Goal: Information Seeking & Learning: Learn about a topic

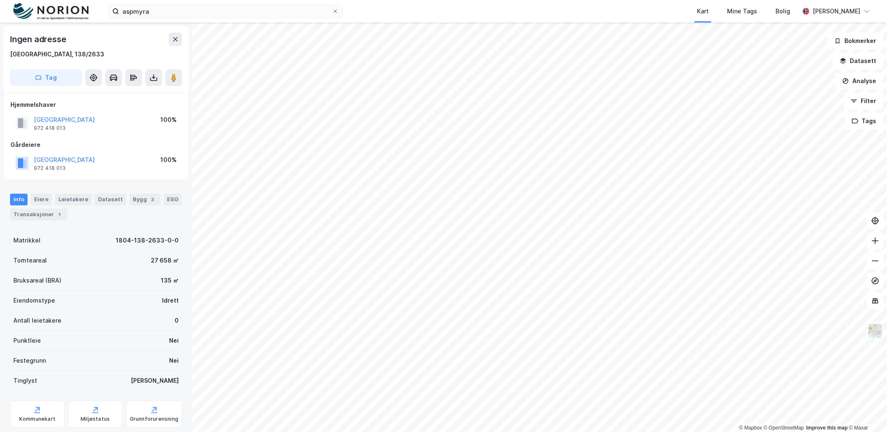
scroll to position [76, 0]
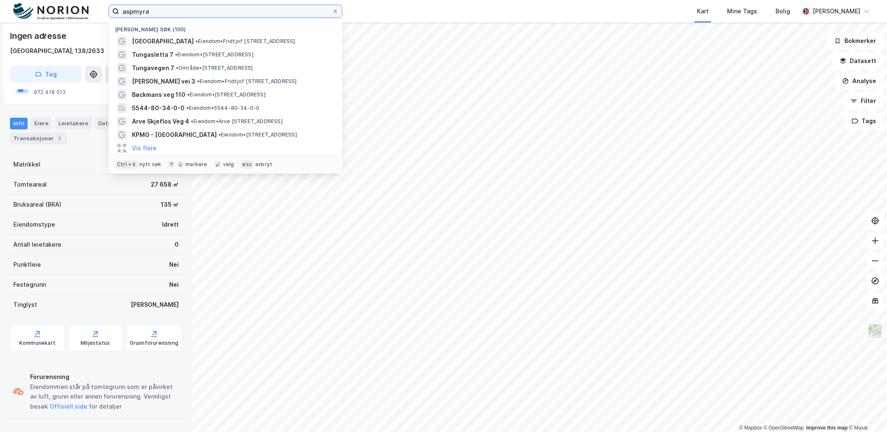
click at [223, 6] on input "aspmyra" at bounding box center [225, 11] width 213 height 13
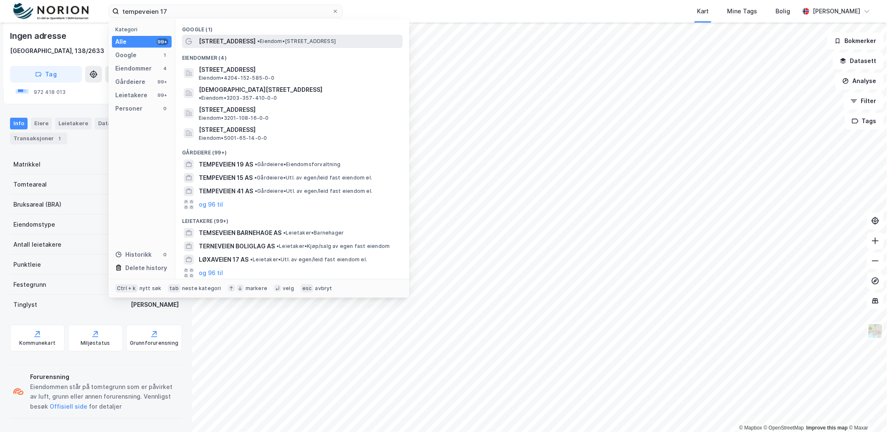
click at [241, 43] on span "[STREET_ADDRESS]" at bounding box center [227, 41] width 57 height 10
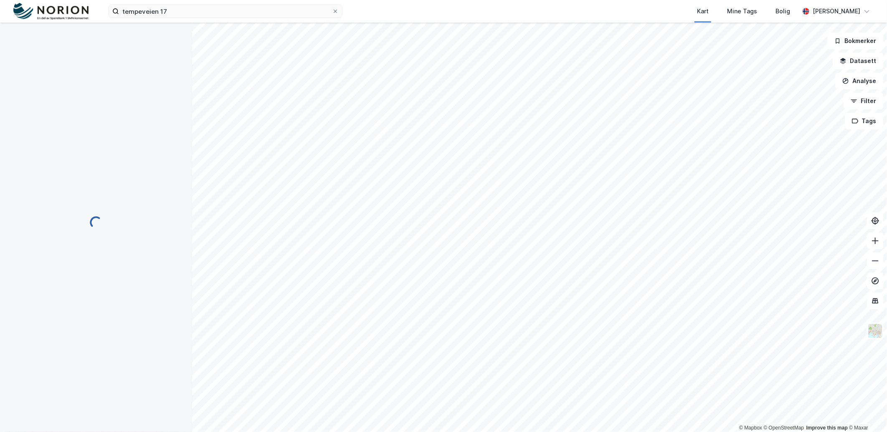
scroll to position [76, 0]
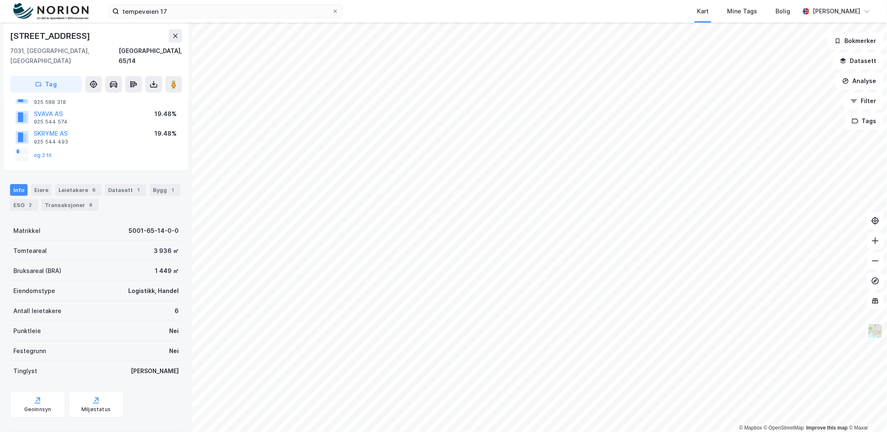
scroll to position [76, 0]
click at [258, 10] on input "tempeveien 17" at bounding box center [225, 11] width 213 height 13
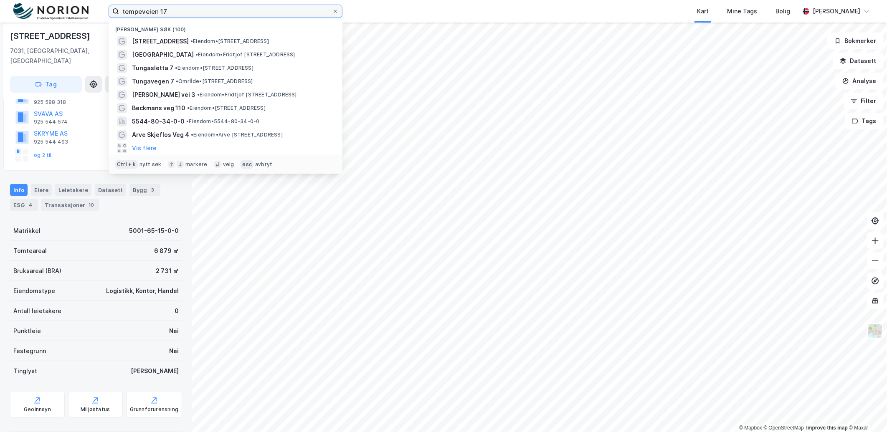
click at [258, 10] on input "tempeveien 17" at bounding box center [225, 11] width 213 height 13
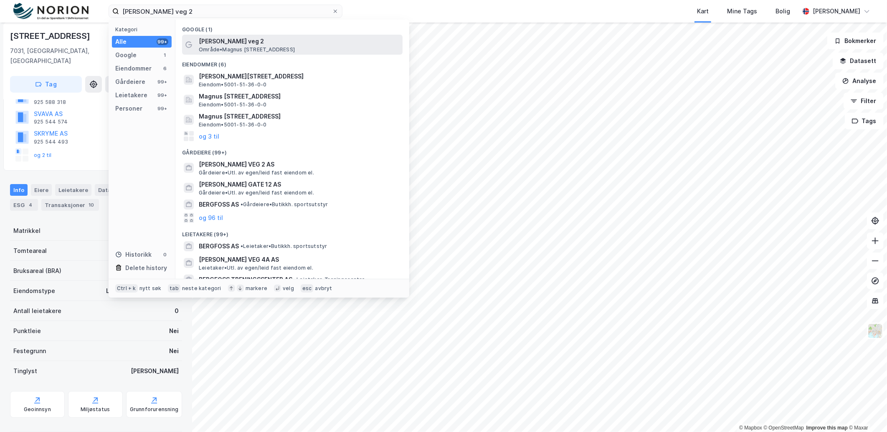
click at [291, 51] on span "Område • [PERSON_NAME][STREET_ADDRESS]" at bounding box center [247, 49] width 96 height 7
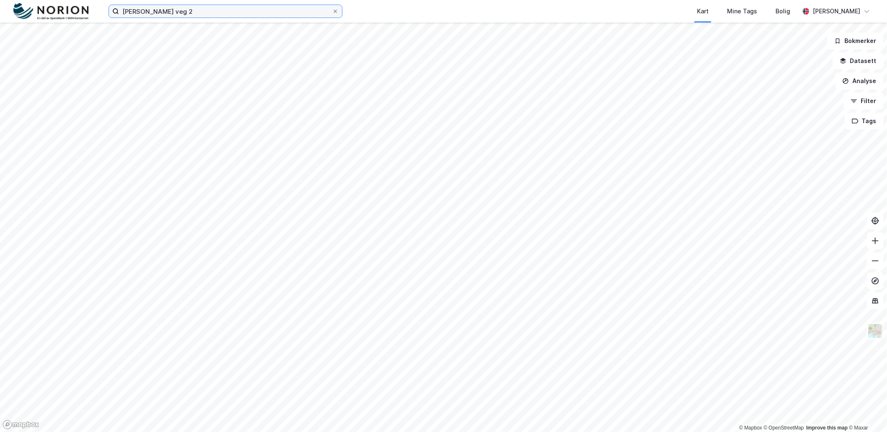
click at [196, 10] on input "[PERSON_NAME] veg 2" at bounding box center [225, 11] width 213 height 13
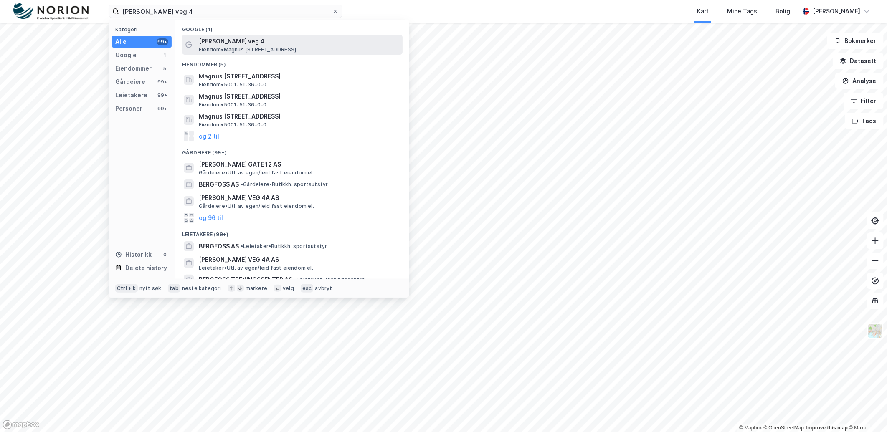
click at [257, 38] on span "[PERSON_NAME] veg 4" at bounding box center [299, 41] width 200 height 10
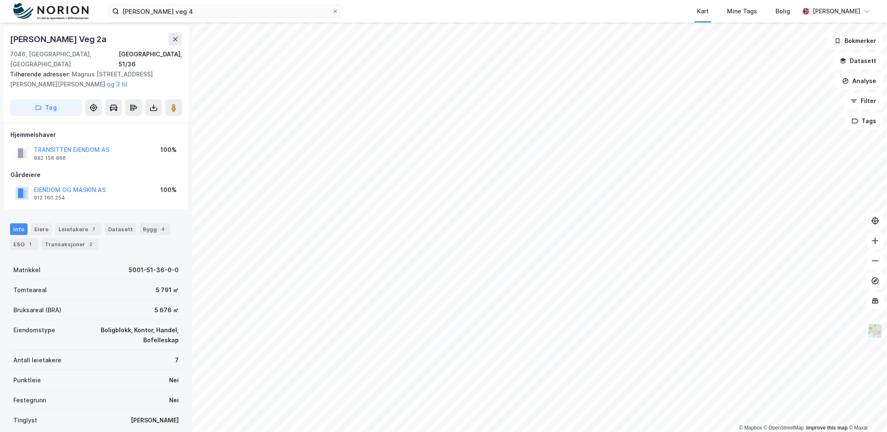
scroll to position [52, 0]
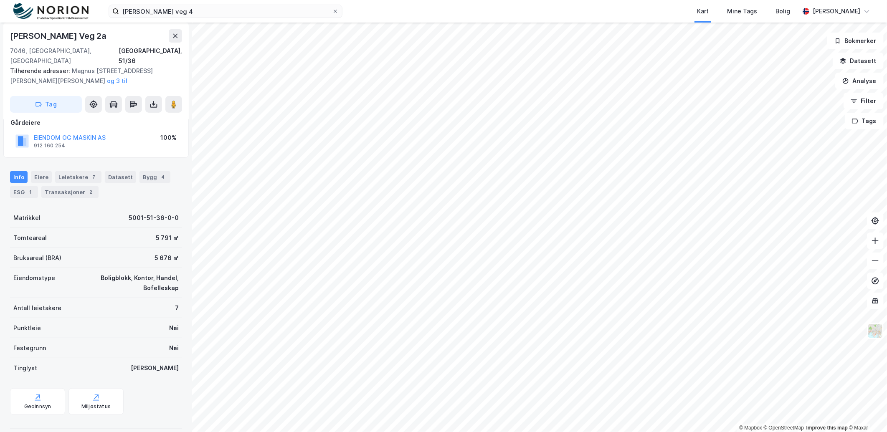
click at [0, 0] on button "og 3 til" at bounding box center [0, 0] width 0 height 0
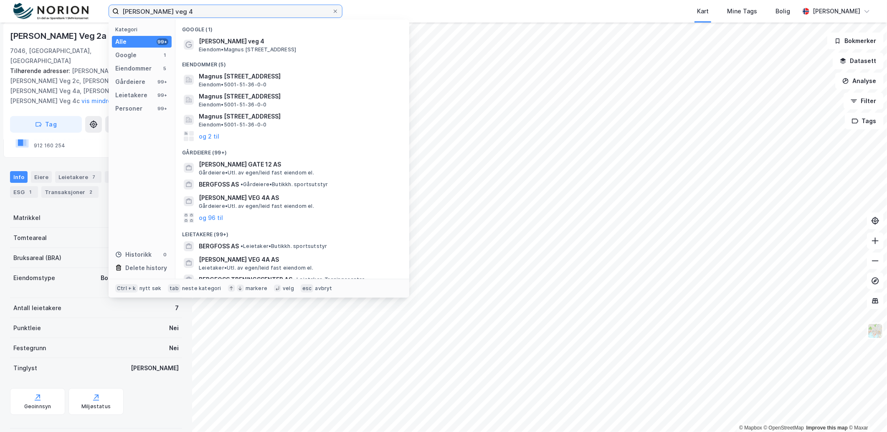
click at [193, 16] on input "[PERSON_NAME] veg 4" at bounding box center [225, 11] width 213 height 13
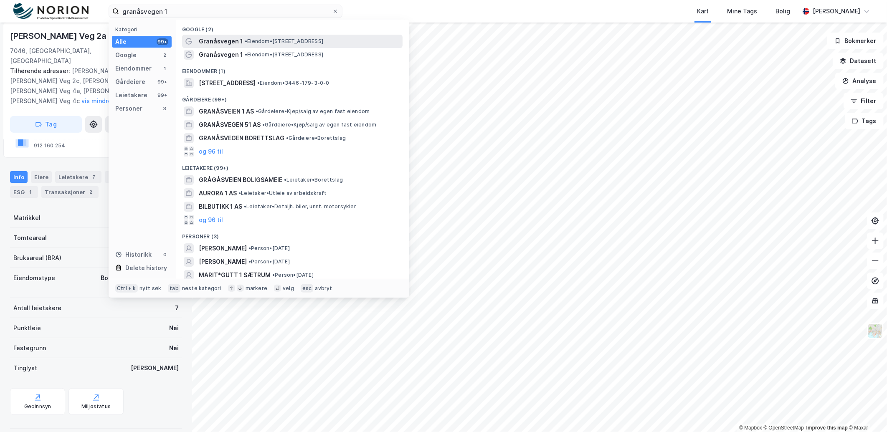
click at [261, 44] on span "• Eiendom • [STREET_ADDRESS]" at bounding box center [284, 41] width 79 height 7
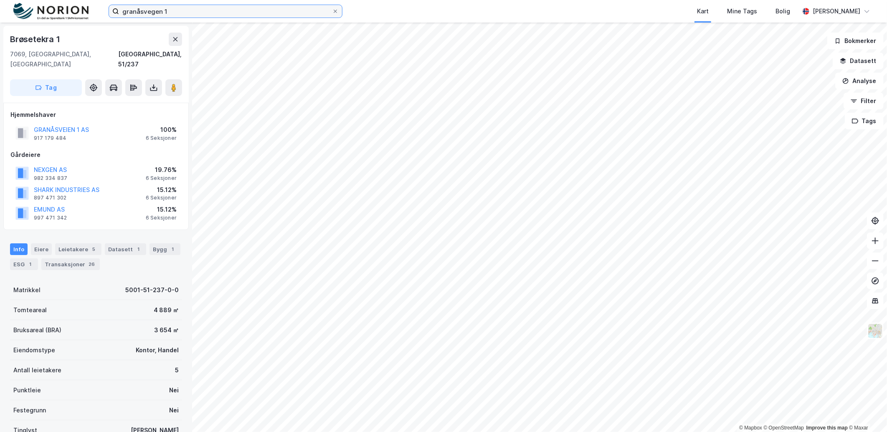
click at [170, 7] on input "granåsvegen 1" at bounding box center [225, 11] width 213 height 13
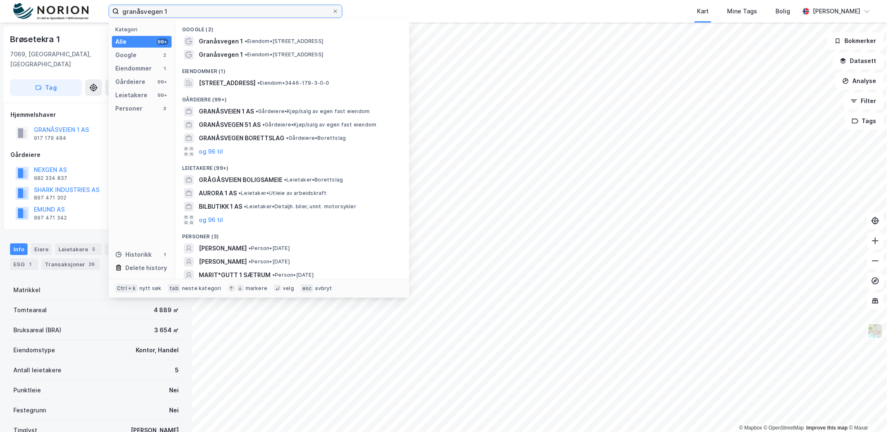
click at [170, 7] on input "granåsvegen 1" at bounding box center [225, 11] width 213 height 13
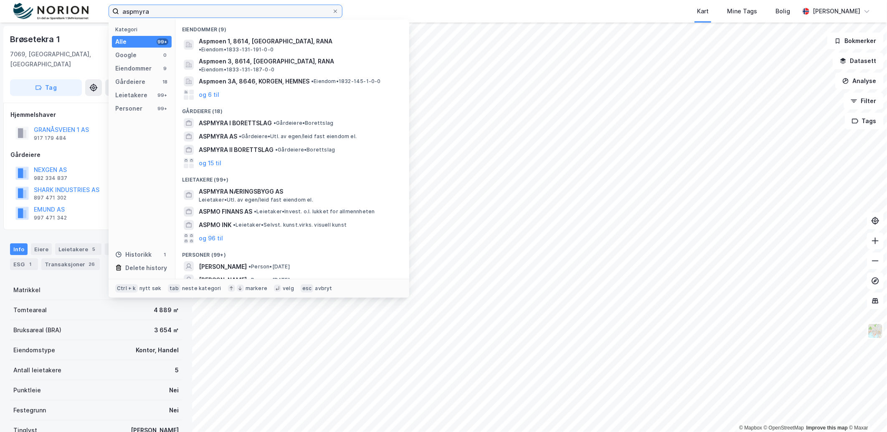
type input "aspmyra"
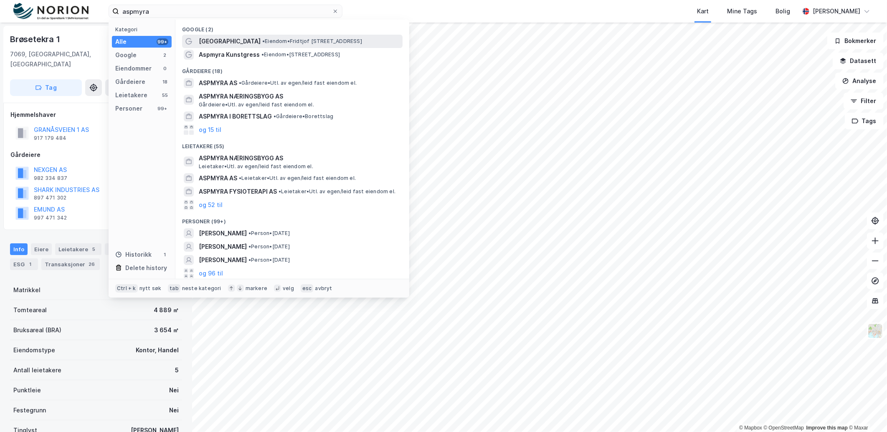
click at [224, 40] on span "[GEOGRAPHIC_DATA]" at bounding box center [230, 41] width 62 height 10
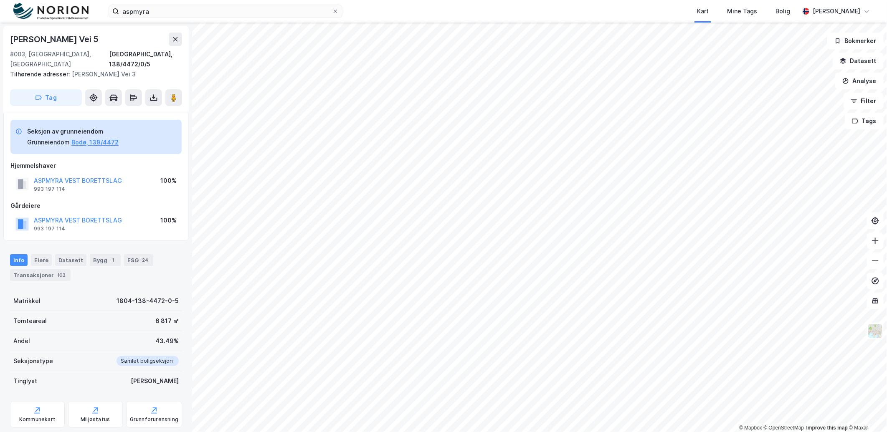
scroll to position [0, 0]
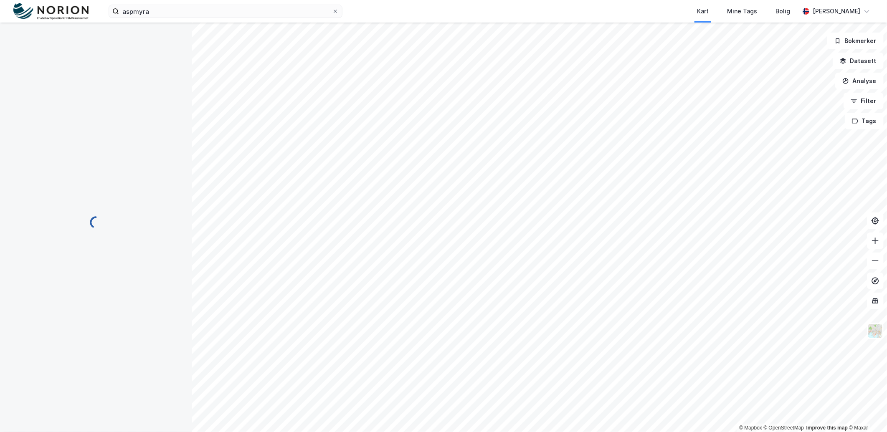
scroll to position [0, 0]
